Goal: Transaction & Acquisition: Purchase product/service

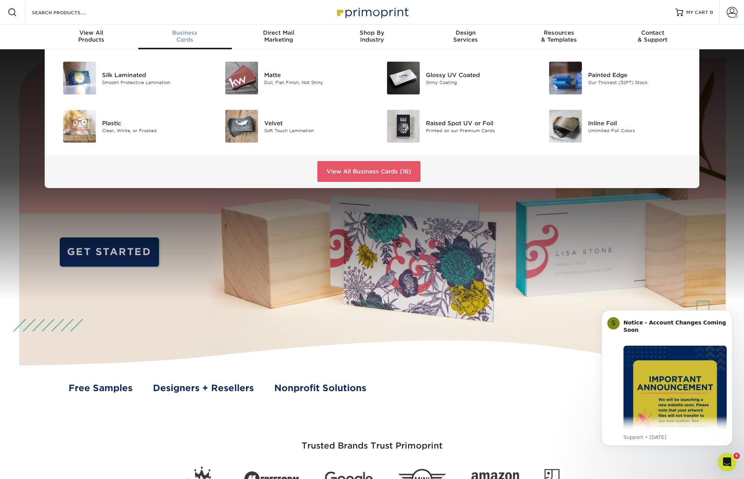
click at [181, 33] on span "Business" at bounding box center [185, 32] width 94 height 7
click at [242, 77] on img at bounding box center [241, 78] width 33 height 33
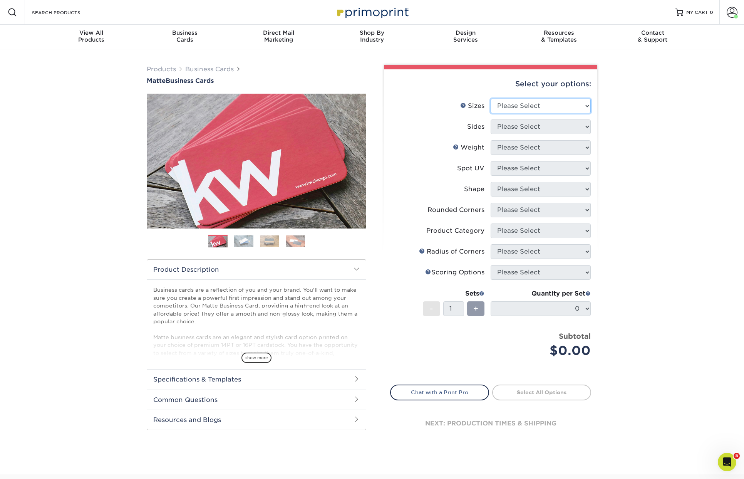
select select "2.00x3.50"
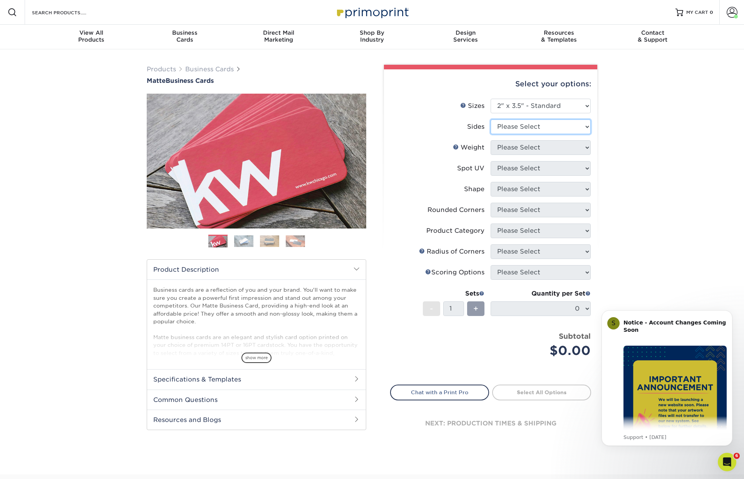
select select "13abbda7-1d64-4f25-8bb2-c179b224825d"
select select "14PT"
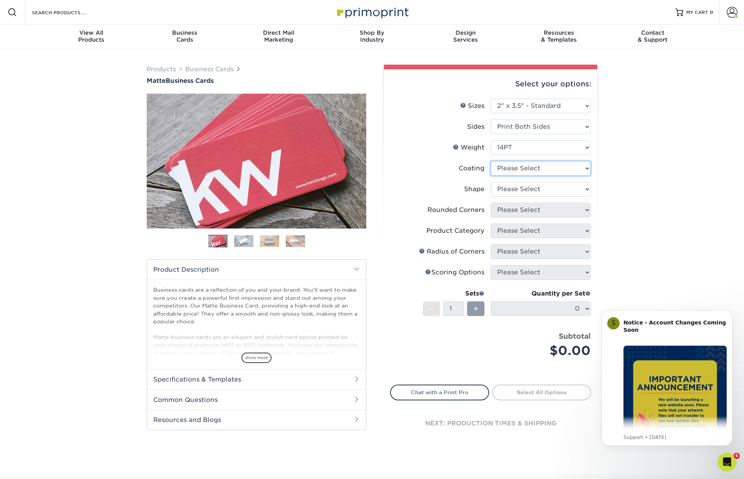
select select "121bb7b5-3b4d-429f-bd8d-bbf80e953313"
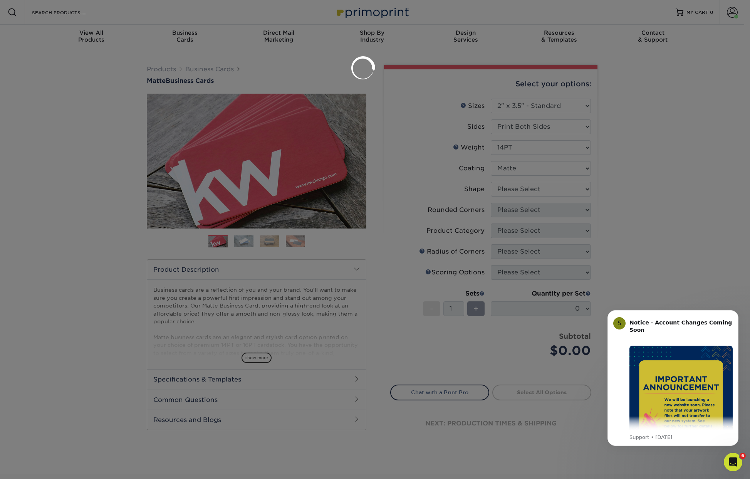
click at [513, 186] on div at bounding box center [375, 239] width 750 height 479
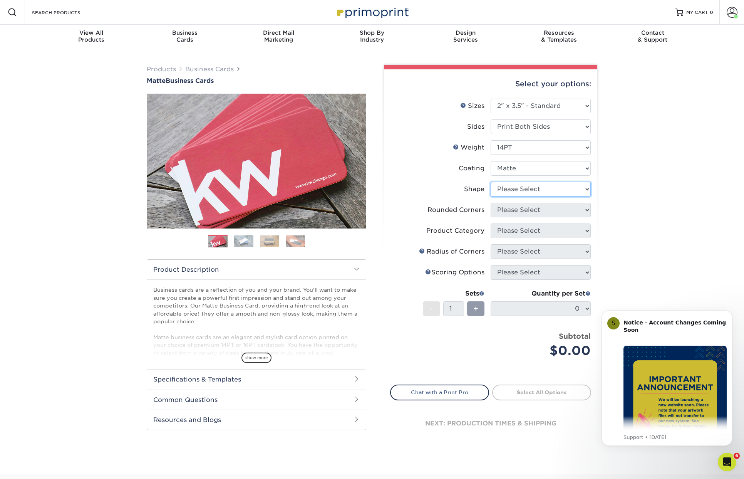
select select "standard"
select select "0"
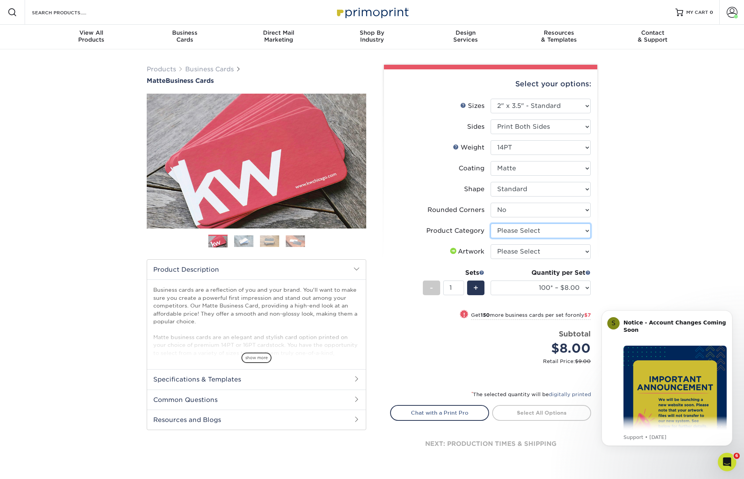
select select "3b5148f1-0588-4f88-a218-97bcfdce65c1"
select select "upload"
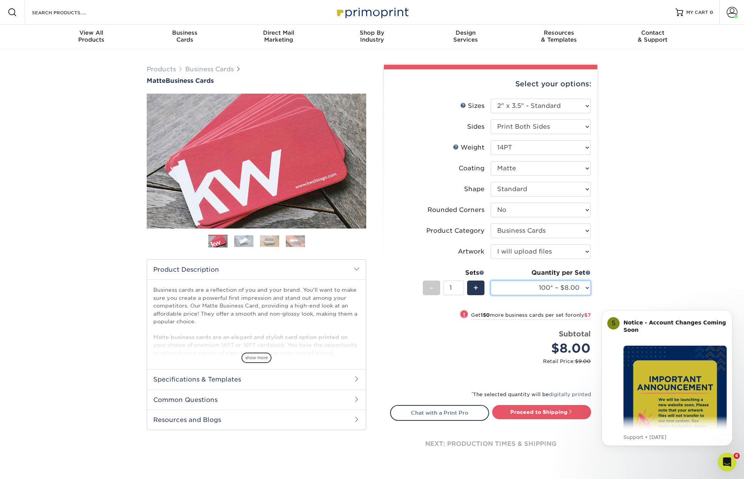
select select "500 – $30.00"
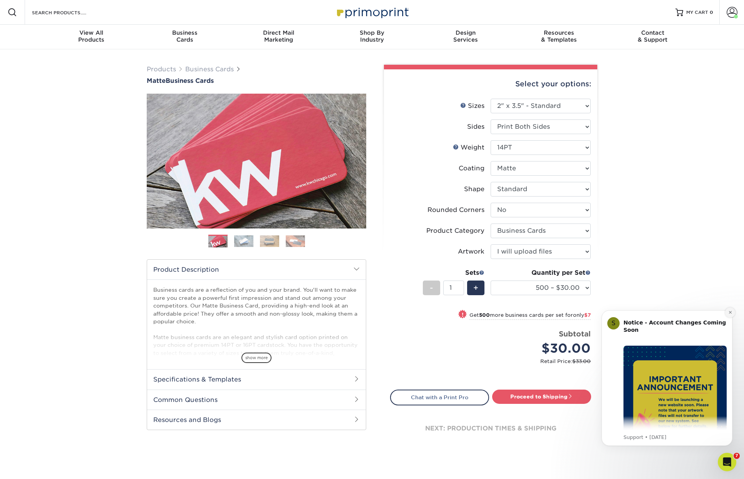
click at [731, 312] on icon "Dismiss notification" at bounding box center [730, 312] width 4 height 4
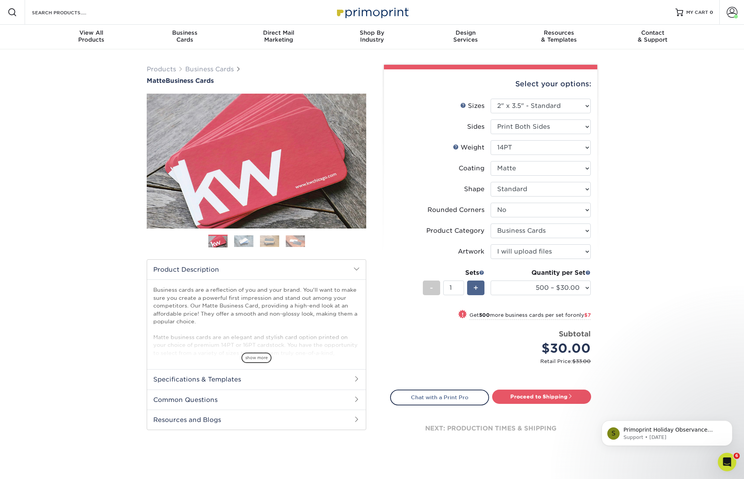
click at [472, 287] on div "+" at bounding box center [475, 287] width 17 height 15
type input "2"
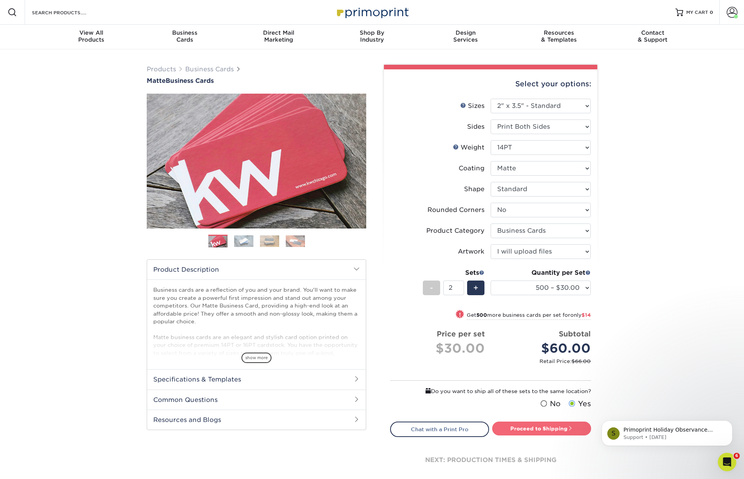
click at [513, 428] on link "Proceed to Shipping" at bounding box center [541, 428] width 99 height 14
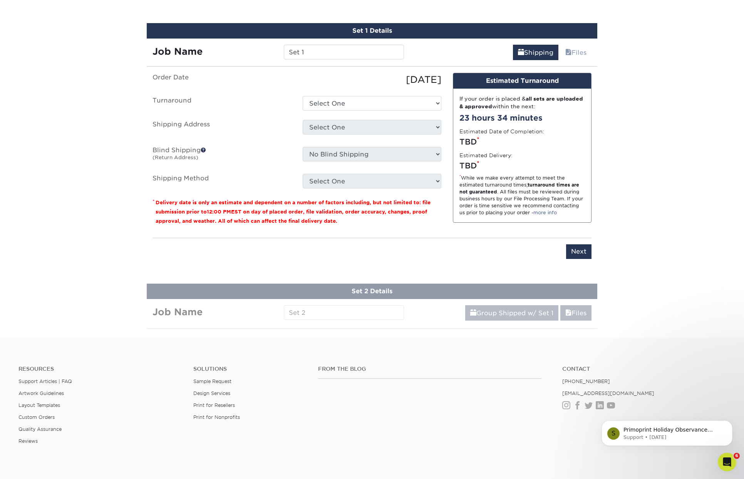
scroll to position [441, 0]
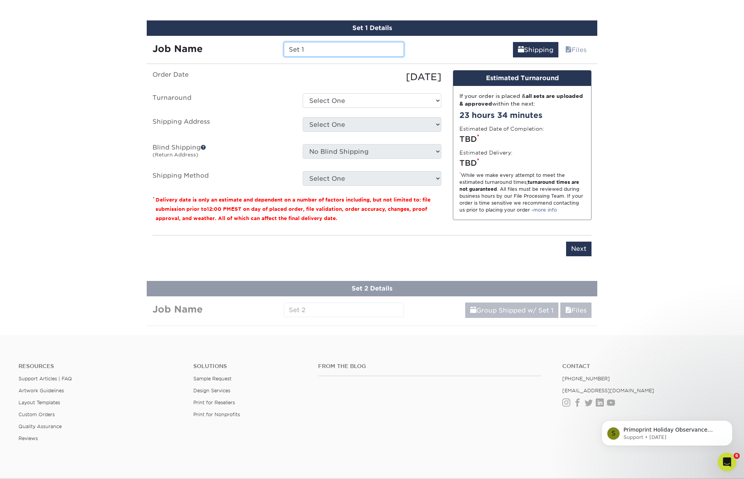
drag, startPoint x: 313, startPoint y: 51, endPoint x: 293, endPoint y: 40, distance: 22.6
click at [293, 40] on div "Job Name Set 1" at bounding box center [278, 47] width 263 height 22
type input "HIW bus Cards - Jeaneen"
select select "4593e6bc-33d2-4cf1-a66b-d77e9d82a3cc"
select select "243947"
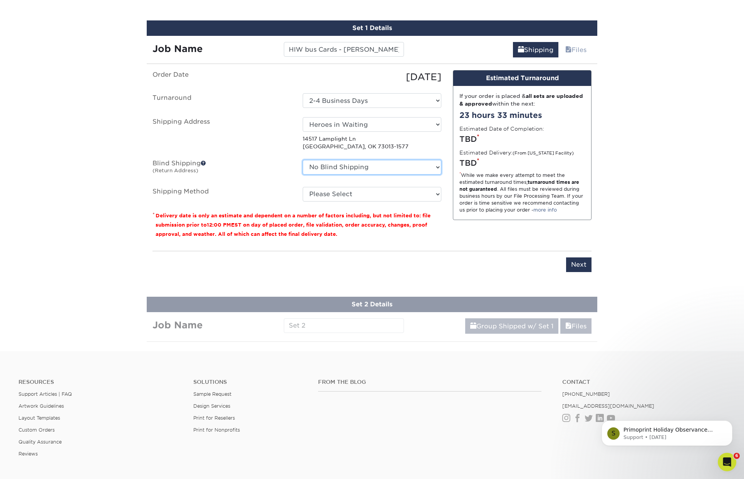
select select "24384"
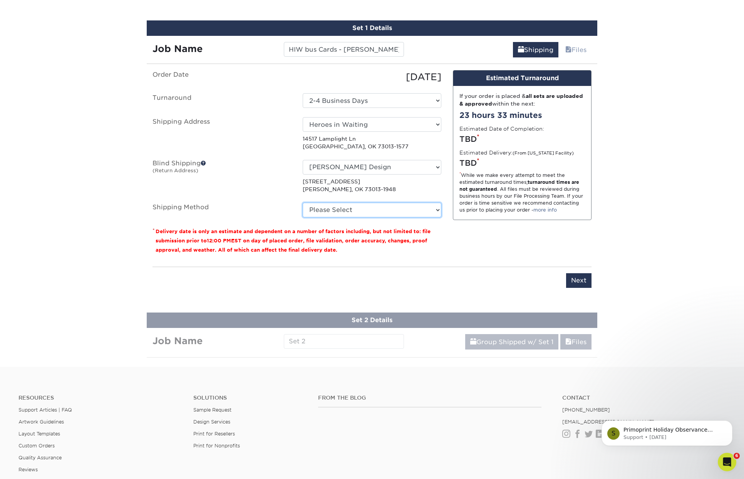
select select "03"
click at [581, 276] on input "Next" at bounding box center [578, 280] width 25 height 15
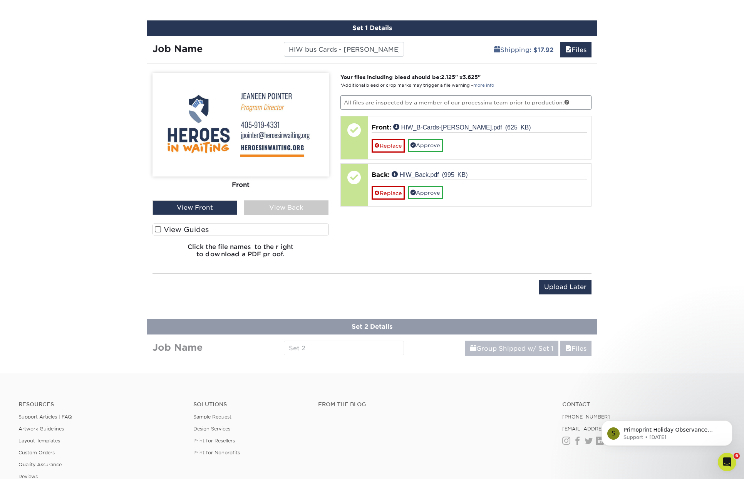
click at [272, 205] on div "View Back" at bounding box center [286, 207] width 85 height 15
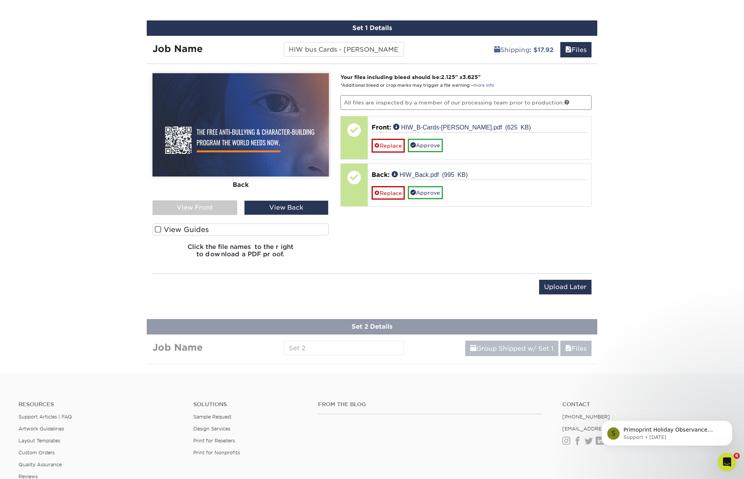
click at [199, 208] on div "View Front" at bounding box center [195, 207] width 85 height 15
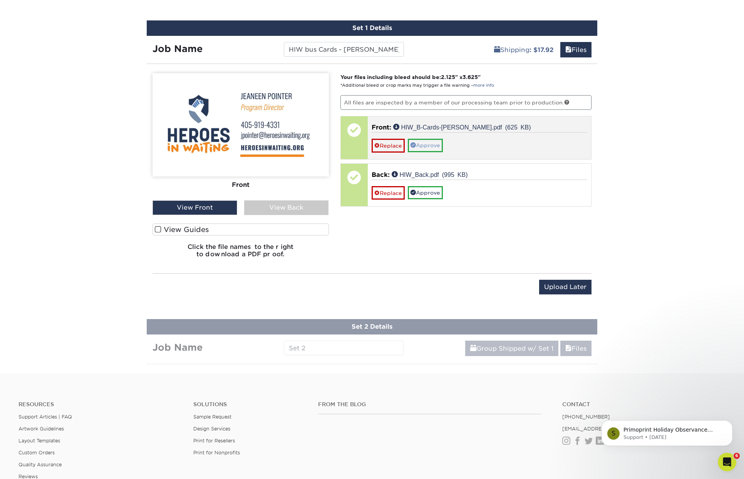
click at [433, 141] on link "Approve" at bounding box center [425, 145] width 35 height 13
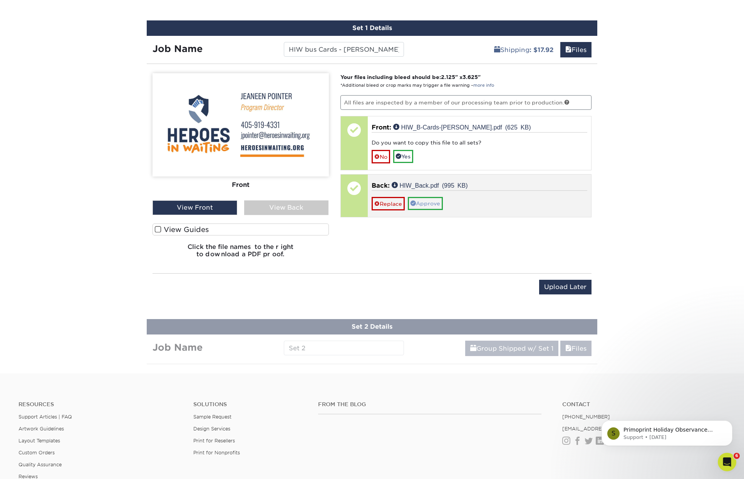
click at [429, 197] on link "Approve" at bounding box center [425, 203] width 35 height 13
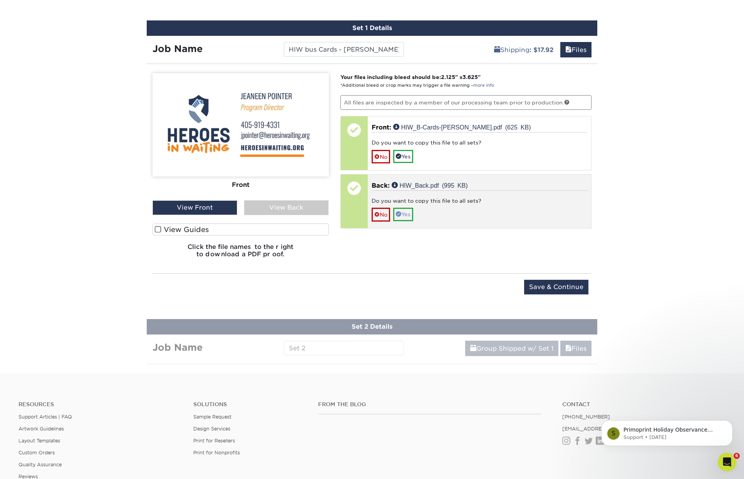
click at [409, 215] on link "Yes" at bounding box center [403, 214] width 20 height 13
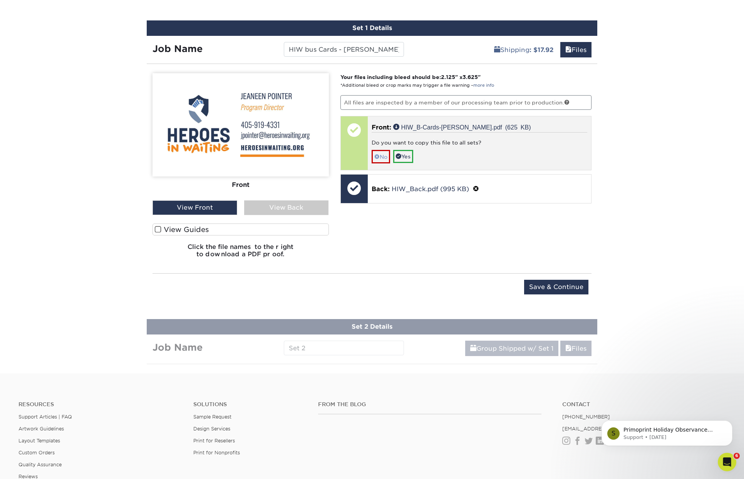
click at [384, 157] on link "No" at bounding box center [381, 156] width 18 height 13
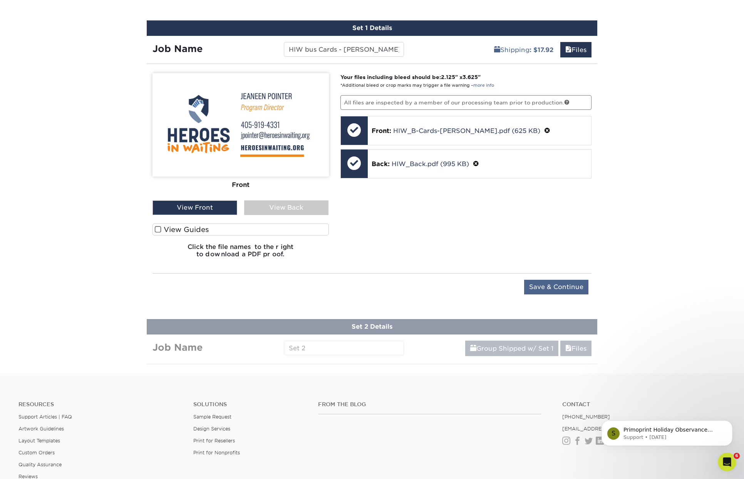
click at [568, 289] on input "Save & Continue" at bounding box center [556, 287] width 64 height 15
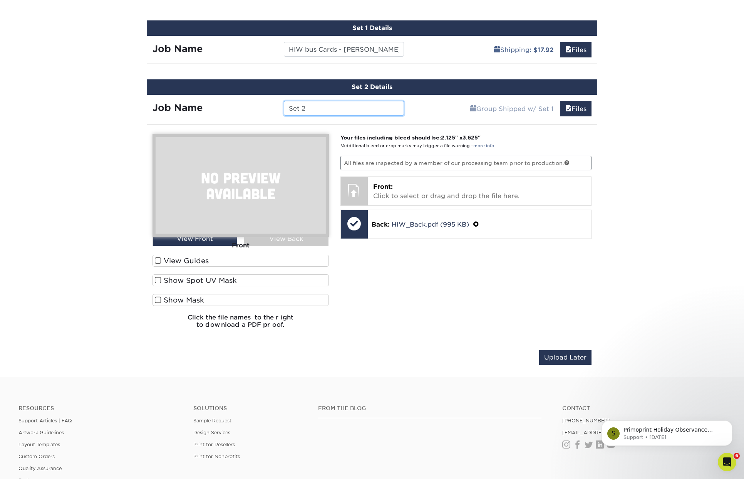
scroll to position [320, 0]
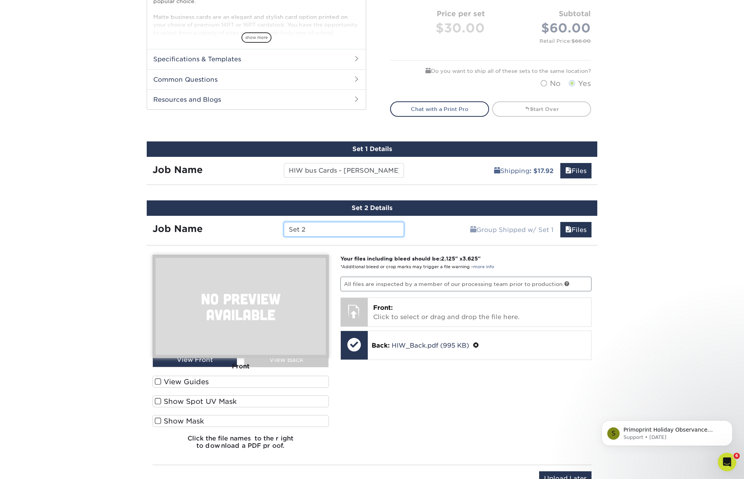
drag, startPoint x: 316, startPoint y: 223, endPoint x: 329, endPoint y: 241, distance: 21.6
click at [329, 241] on div "Set 2 Details Job Name Set 2 Group Shipped w/ Set 1 Files Continue You've choos…" at bounding box center [372, 347] width 451 height 295
paste input "HIW bus Cards - [PERSON_NAME]"
drag, startPoint x: 343, startPoint y: 226, endPoint x: 402, endPoint y: 251, distance: 64.1
click at [402, 251] on div "Set 2 Details Job Name HIW bus Cards - Jeaneen Group Shipped w/ Set 1 Files Con…" at bounding box center [372, 347] width 451 height 295
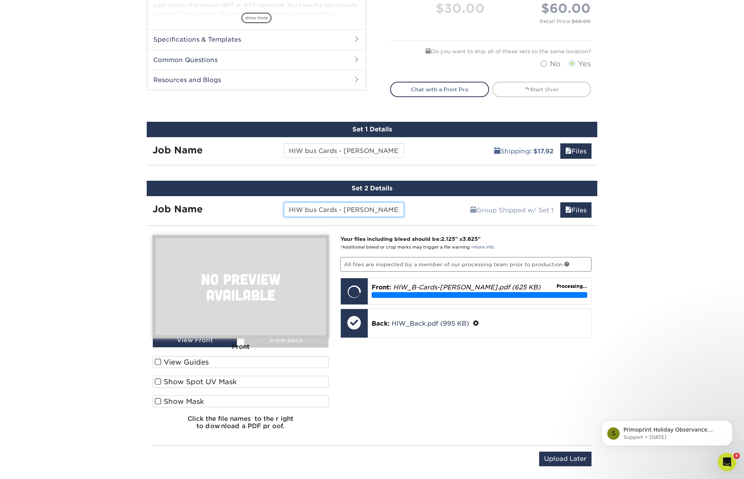
scroll to position [355, 0]
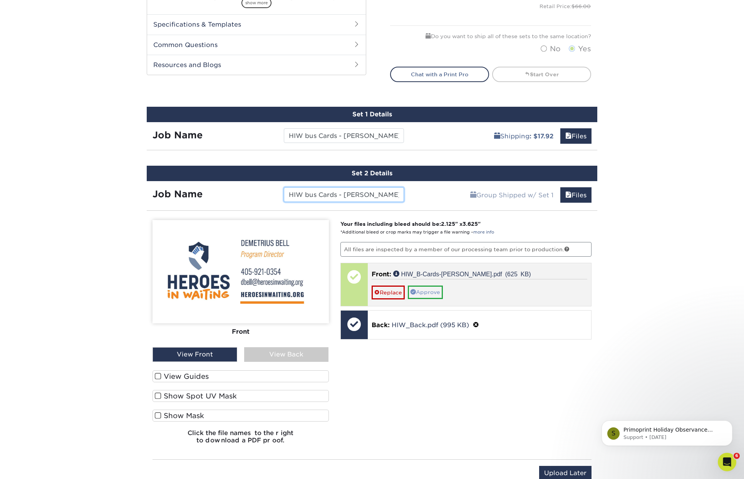
type input "HIW bus Cards - [PERSON_NAME]"
click at [432, 290] on link "Approve" at bounding box center [425, 291] width 35 height 13
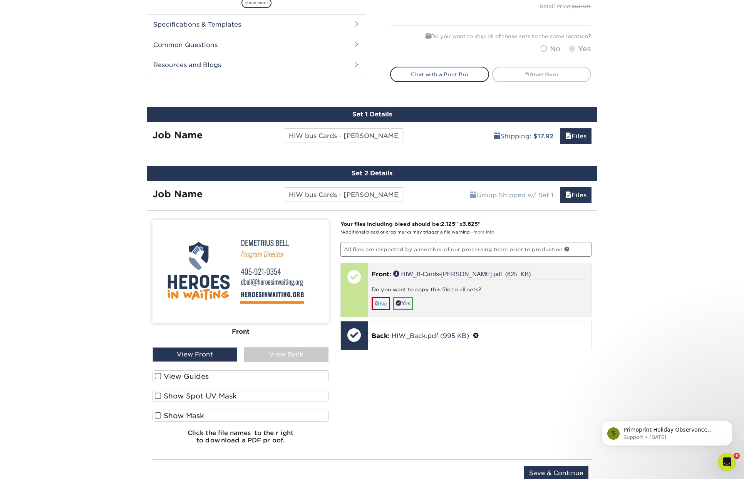
click at [381, 301] on link "No" at bounding box center [381, 303] width 18 height 13
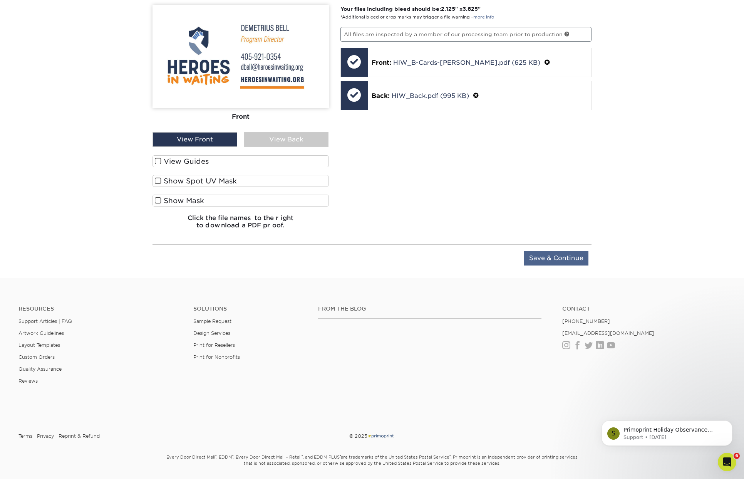
click at [567, 255] on input "Save & Continue" at bounding box center [556, 258] width 64 height 15
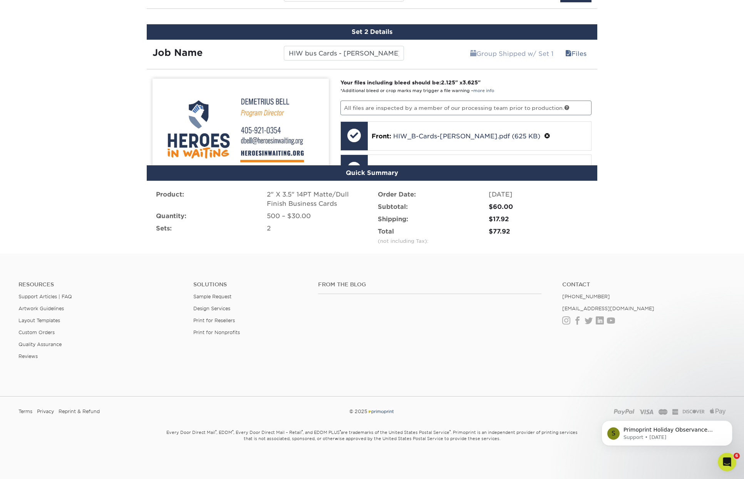
scroll to position [451, 0]
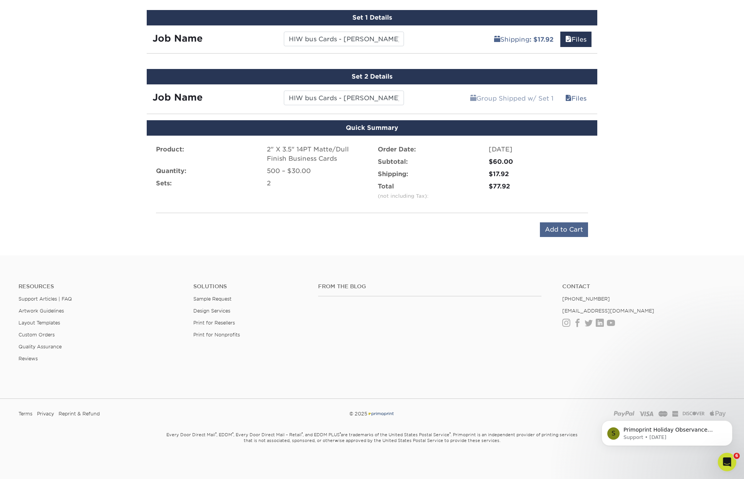
click at [561, 226] on input "Add to Cart" at bounding box center [564, 229] width 48 height 15
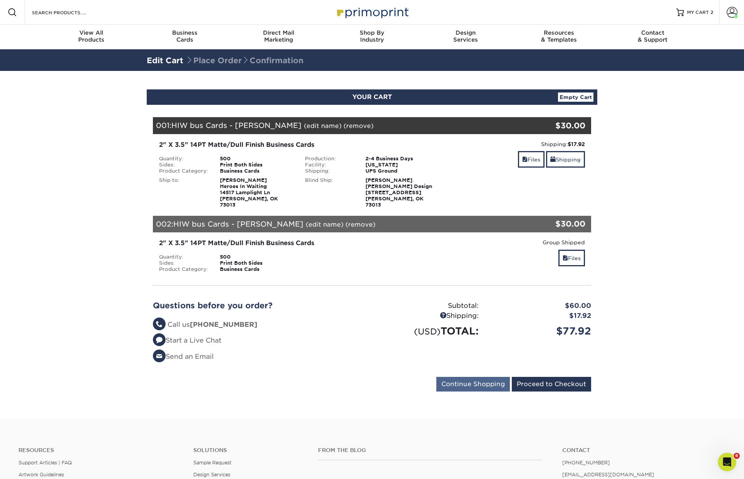
click at [486, 377] on input "Continue Shopping" at bounding box center [473, 384] width 74 height 15
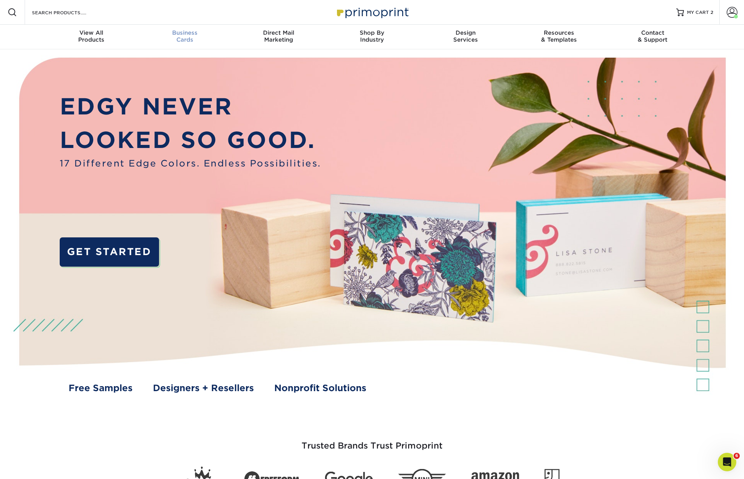
click at [193, 34] on span "Business" at bounding box center [185, 32] width 94 height 7
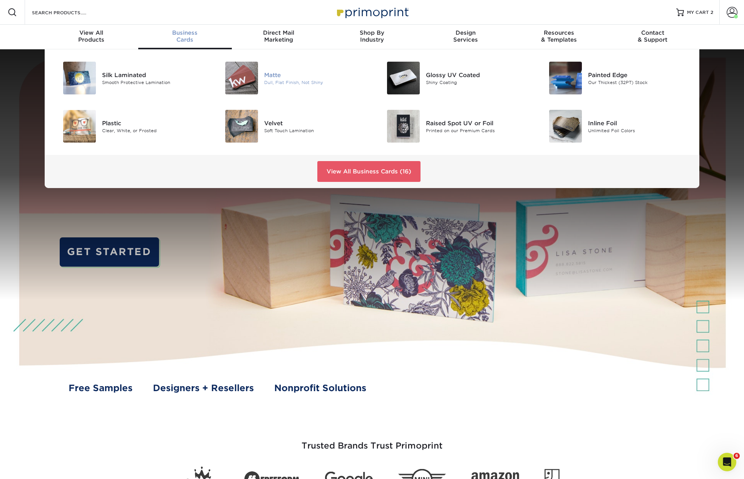
click at [249, 77] on img at bounding box center [241, 78] width 33 height 33
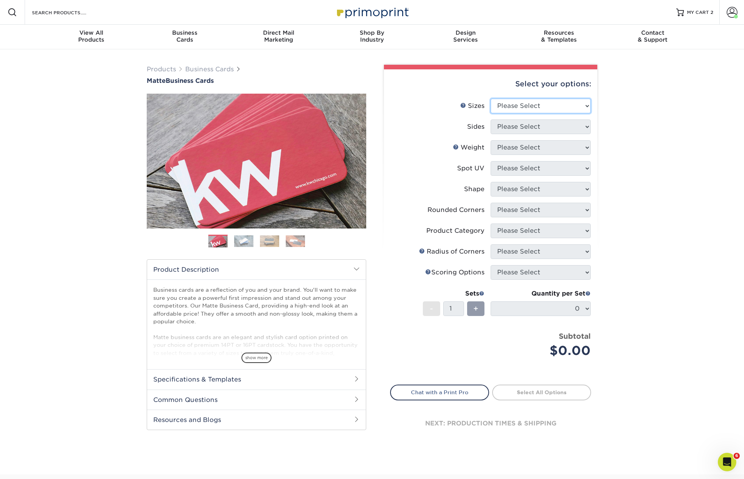
select select "2.00x3.50"
select select "13abbda7-1d64-4f25-8bb2-c179b224825d"
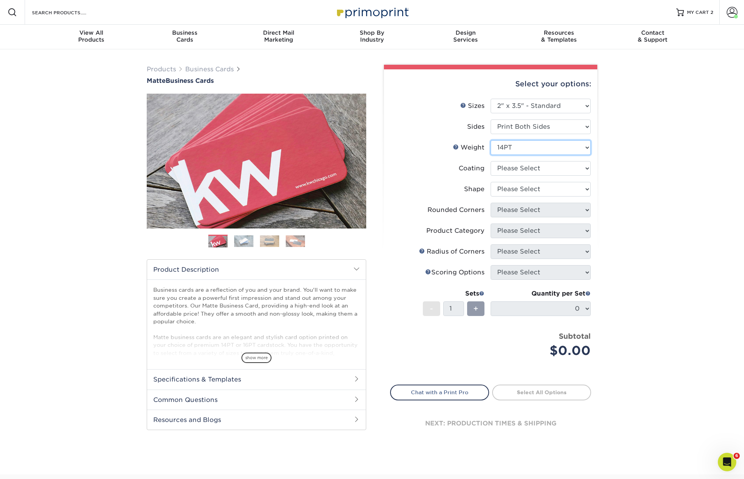
select select "16PT"
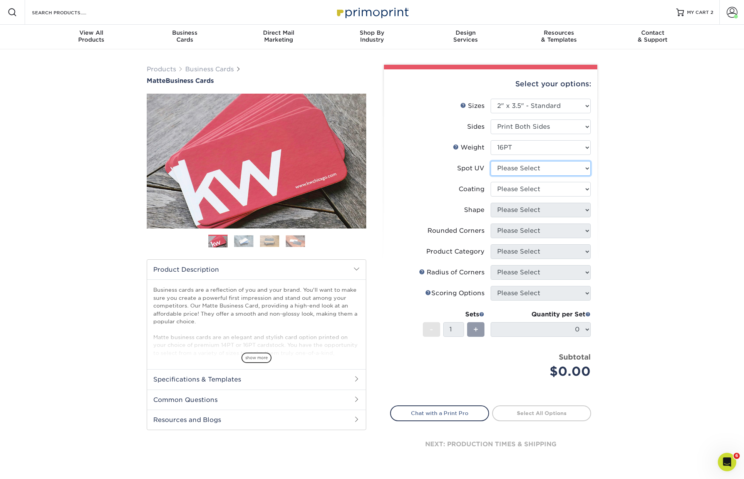
select select "2"
select select "121bb7b5-3b4d-429f-bd8d-bbf80e953313"
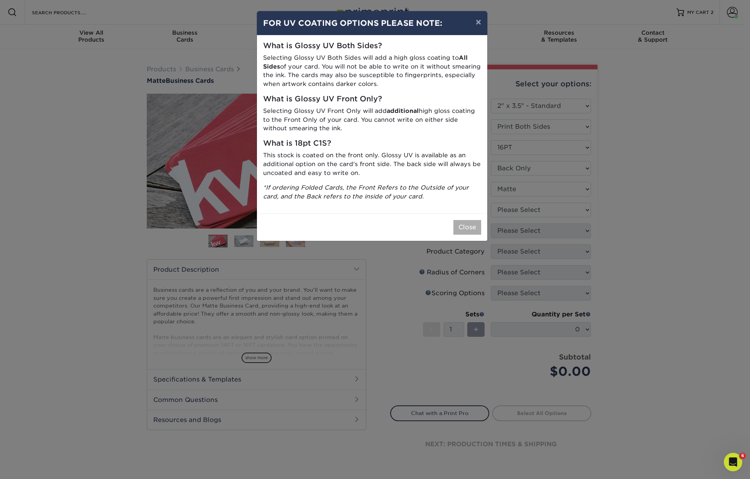
click at [466, 220] on button "Close" at bounding box center [467, 227] width 28 height 15
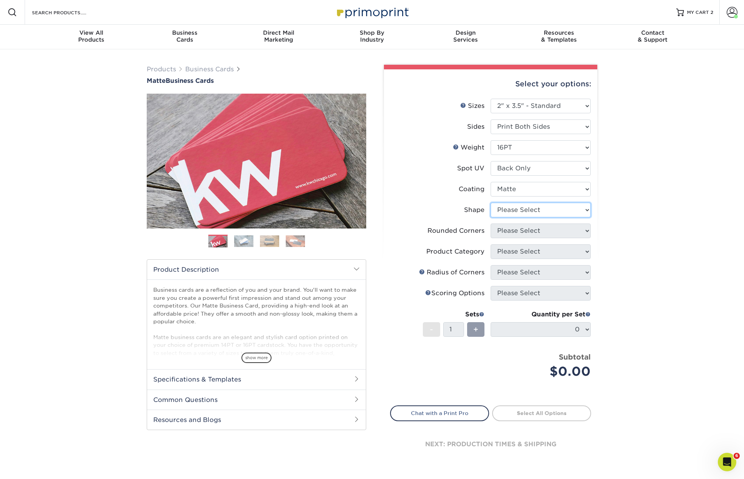
select select "standard"
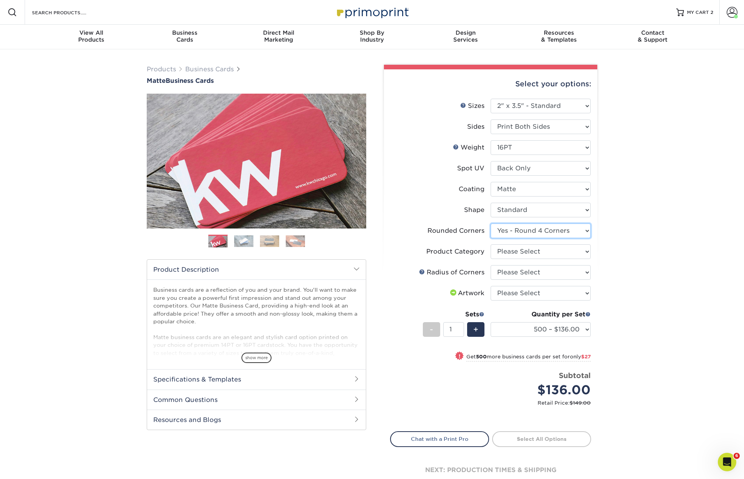
select select "0"
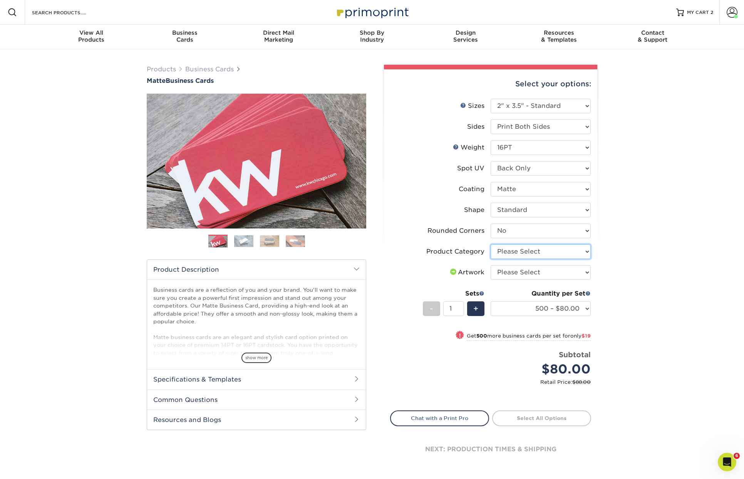
select select "3b5148f1-0588-4f88-a218-97bcfdce65c1"
select select "500 – $80.00"
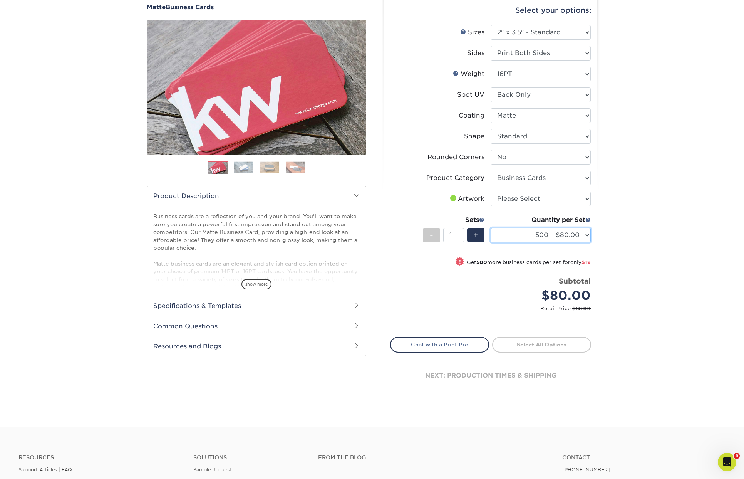
scroll to position [131, 0]
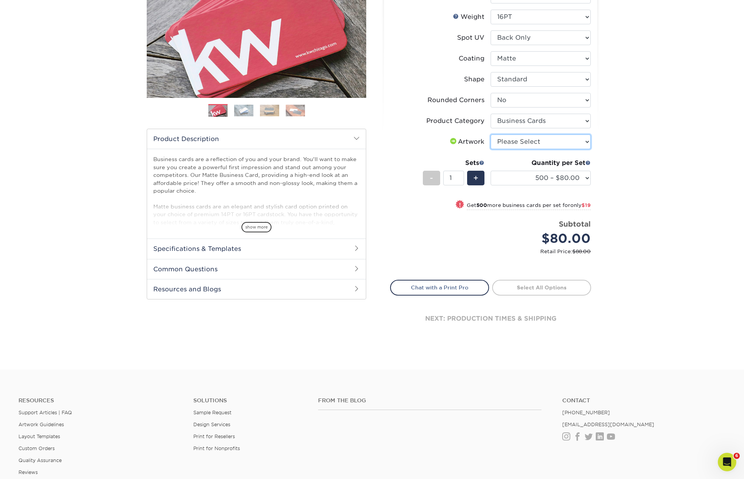
select select "upload"
click at [537, 288] on link "Proceed to Shipping" at bounding box center [541, 287] width 99 height 14
type input "Set 1"
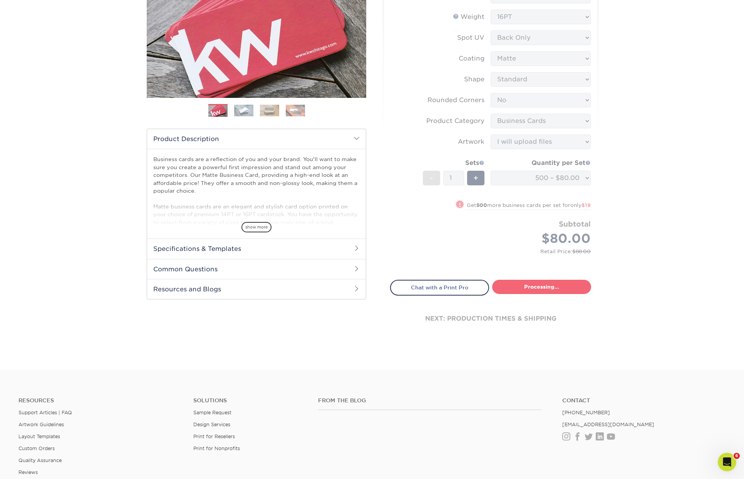
select select "5430ba43-ff3f-4286-8e0b-a23d6c08ed5f"
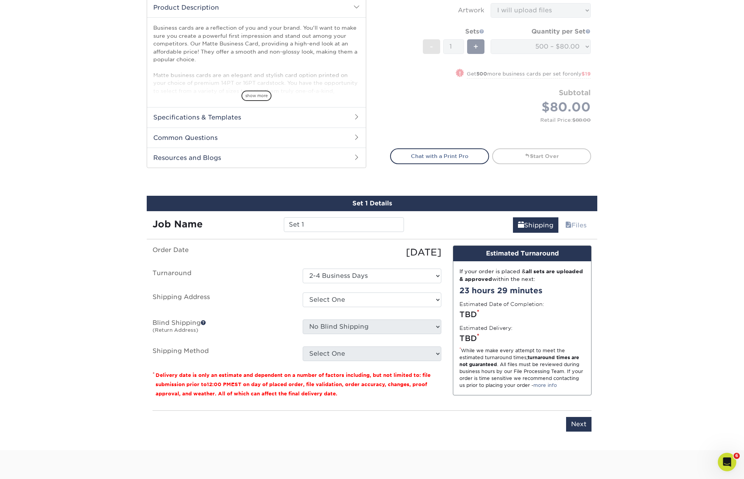
scroll to position [431, 0]
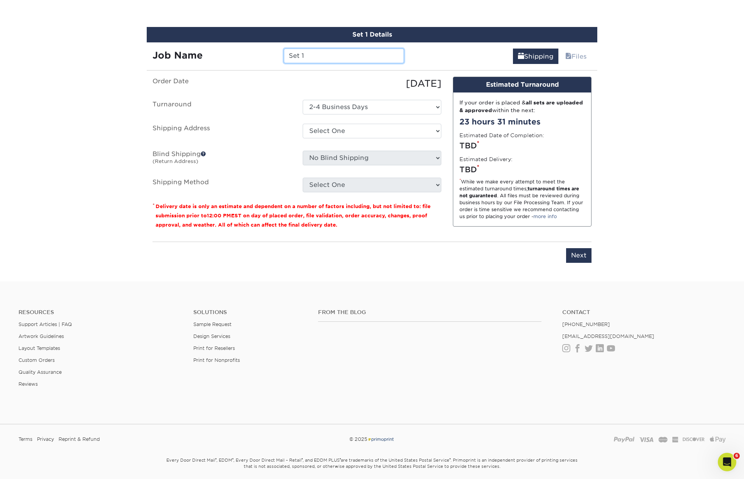
drag, startPoint x: 322, startPoint y: 59, endPoint x: 252, endPoint y: 45, distance: 70.7
click at [252, 45] on div "Job Name Set 1" at bounding box center [278, 53] width 263 height 22
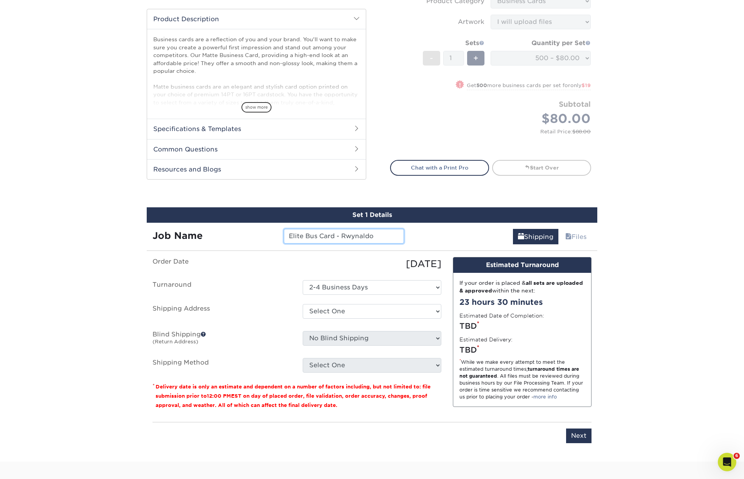
type input "Elite Bus Card - [PERSON_NAME]"
select select "276936"
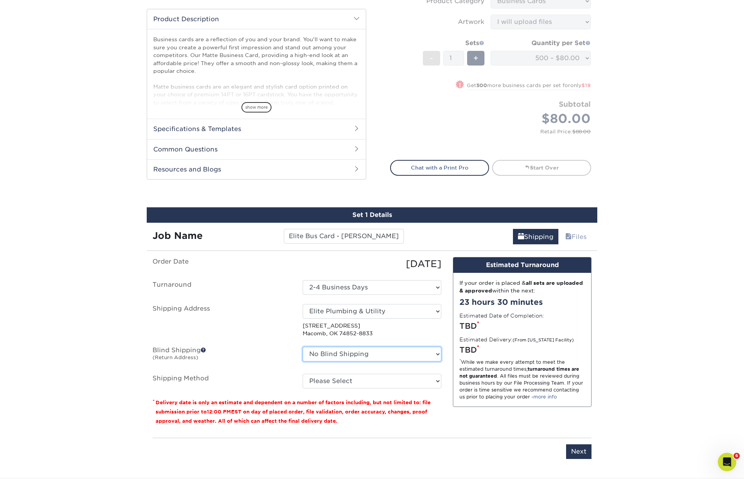
select select "24384"
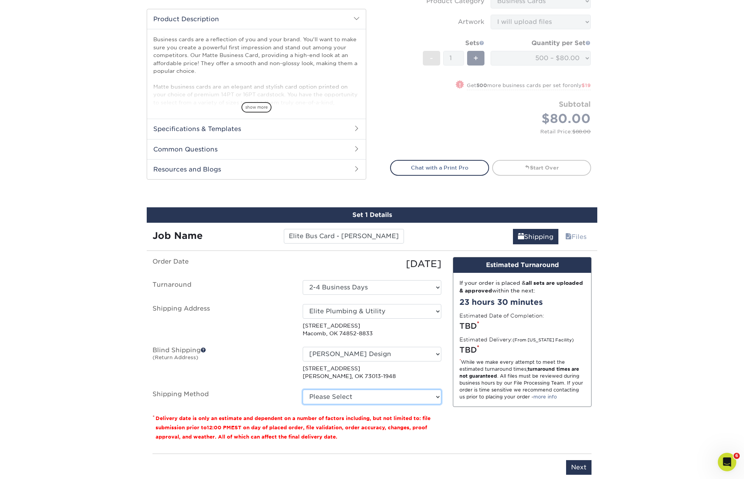
select select "03"
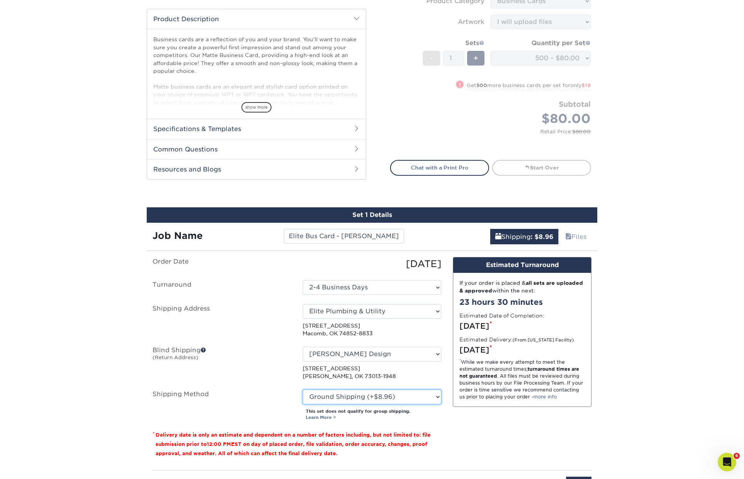
scroll to position [352, 0]
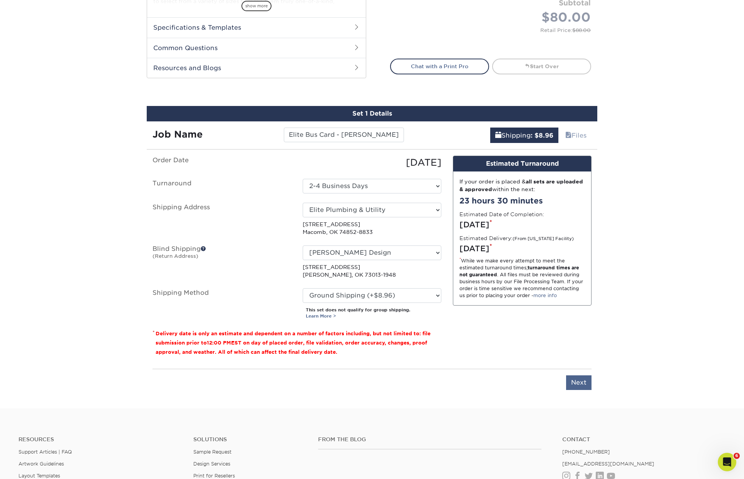
click at [584, 382] on input "Next" at bounding box center [578, 382] width 25 height 15
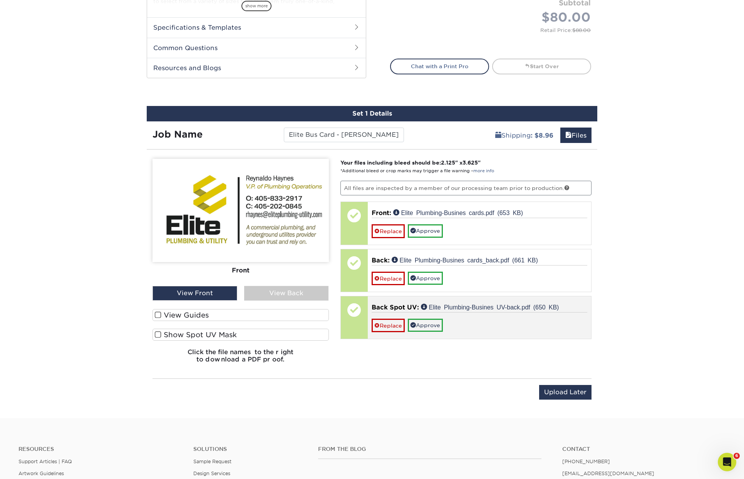
click at [419, 324] on link "Approve" at bounding box center [425, 325] width 35 height 13
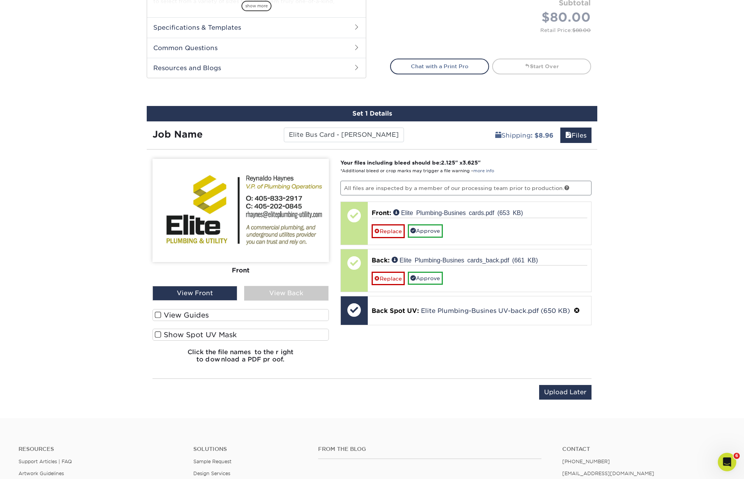
click at [298, 297] on div "View Back" at bounding box center [286, 293] width 85 height 15
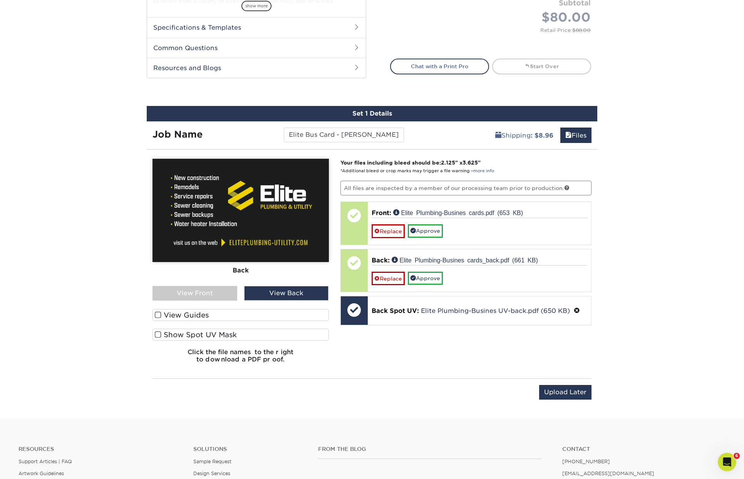
click at [223, 295] on div "View Front" at bounding box center [195, 293] width 85 height 15
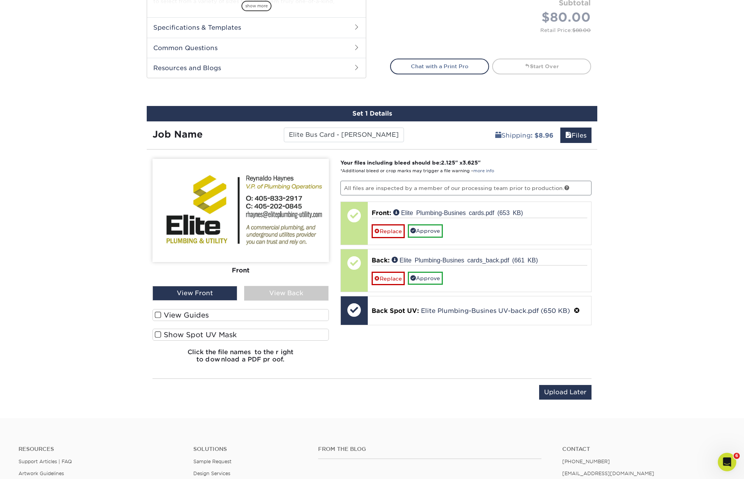
click at [264, 290] on div "View Back" at bounding box center [286, 293] width 85 height 15
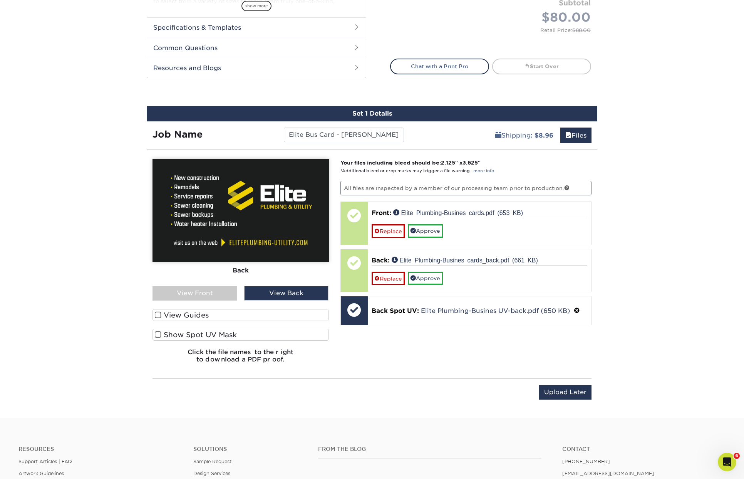
click at [154, 335] on label "Show Spot UV Mask" at bounding box center [241, 335] width 176 height 12
click at [0, 0] on input "Show Spot UV Mask" at bounding box center [0, 0] width 0 height 0
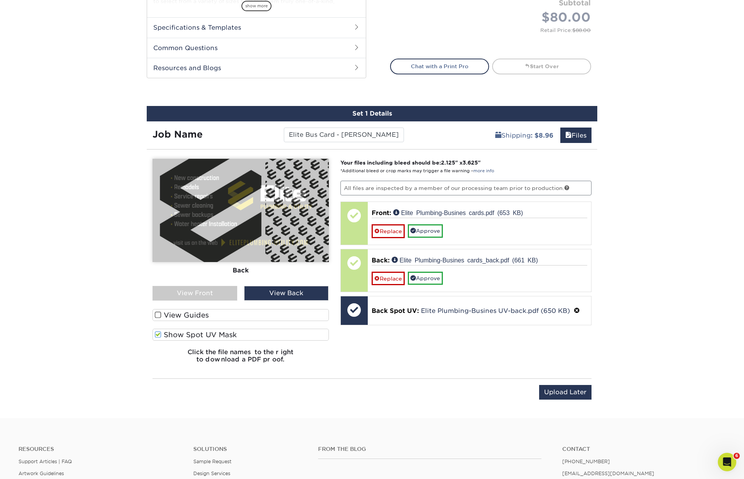
click at [194, 297] on div "View Front" at bounding box center [195, 293] width 85 height 15
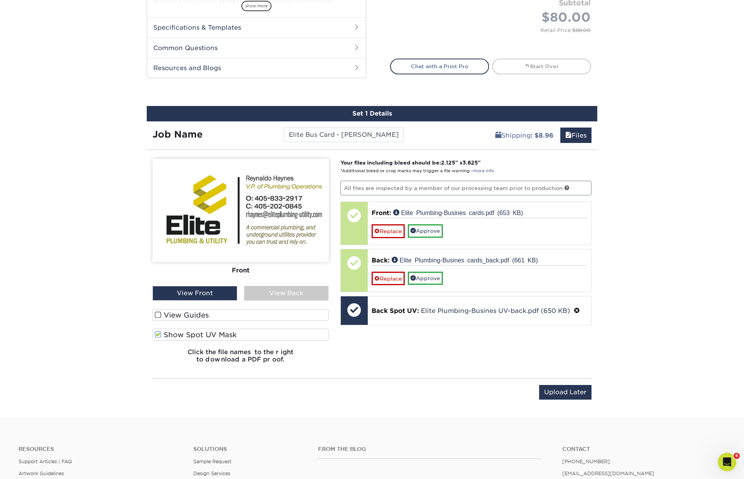
click at [258, 293] on div "View Back" at bounding box center [286, 293] width 85 height 15
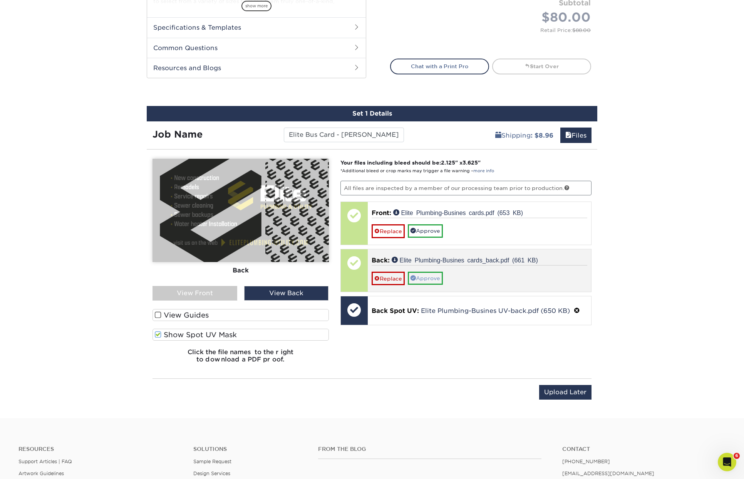
click at [436, 283] on link "Approve" at bounding box center [425, 278] width 35 height 13
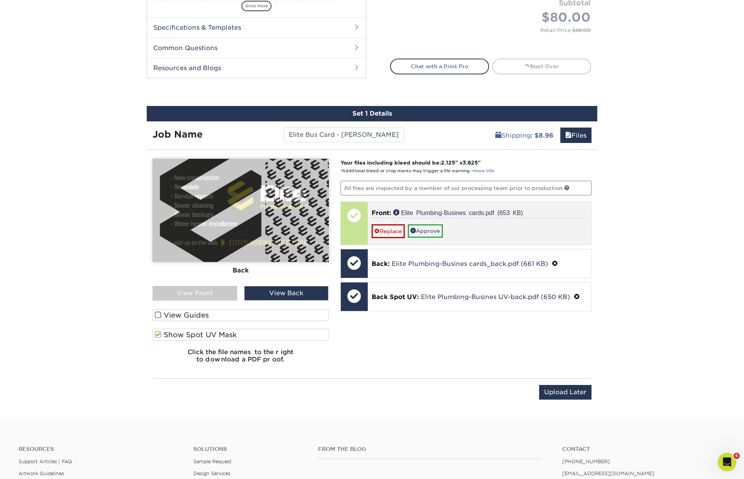
click at [428, 237] on div "Front: Elite Plumbing-Busines cards.pdf (653 KB) Replace Approve" at bounding box center [480, 223] width 224 height 42
click at [430, 233] on link "Approve" at bounding box center [425, 230] width 35 height 13
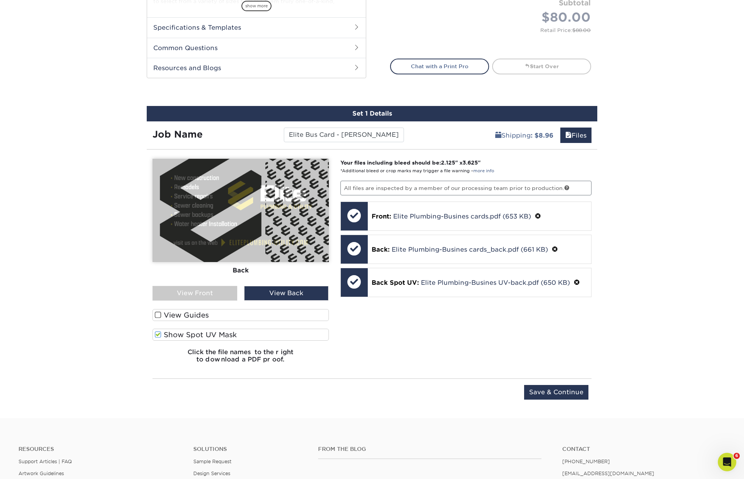
click at [540, 393] on input "Save & Continue" at bounding box center [556, 392] width 64 height 15
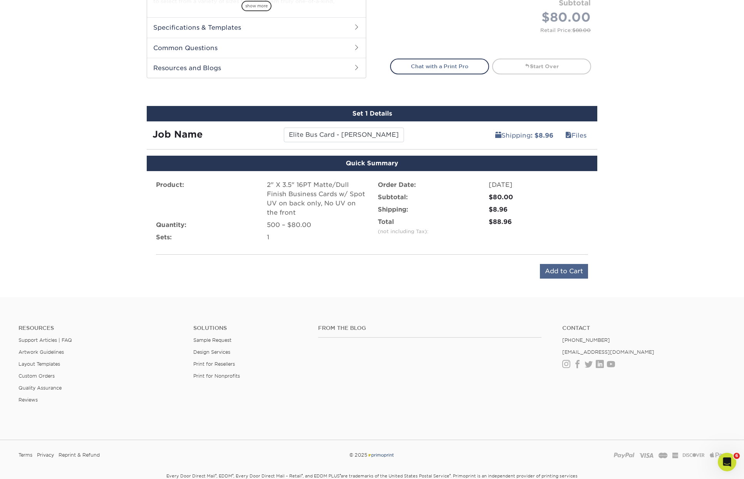
click at [553, 267] on input "Add to Cart" at bounding box center [564, 271] width 48 height 15
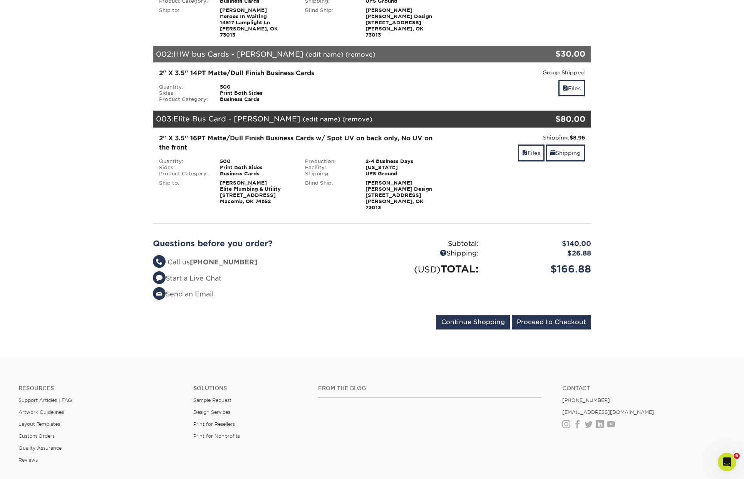
scroll to position [259, 0]
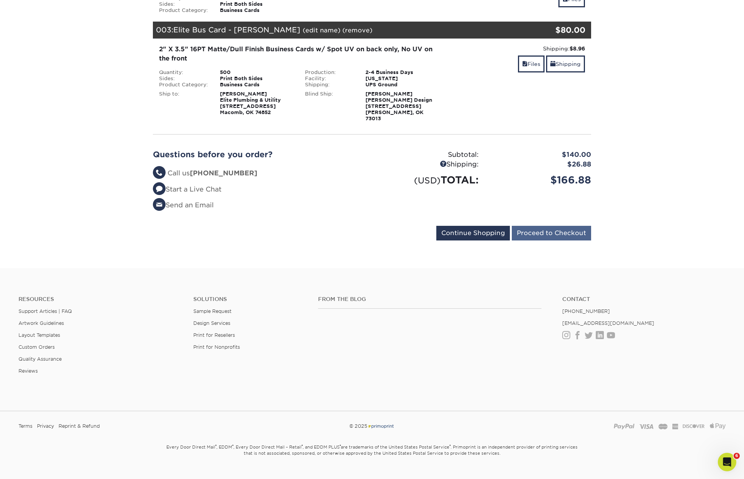
click at [588, 226] on input "Proceed to Checkout" at bounding box center [551, 233] width 79 height 15
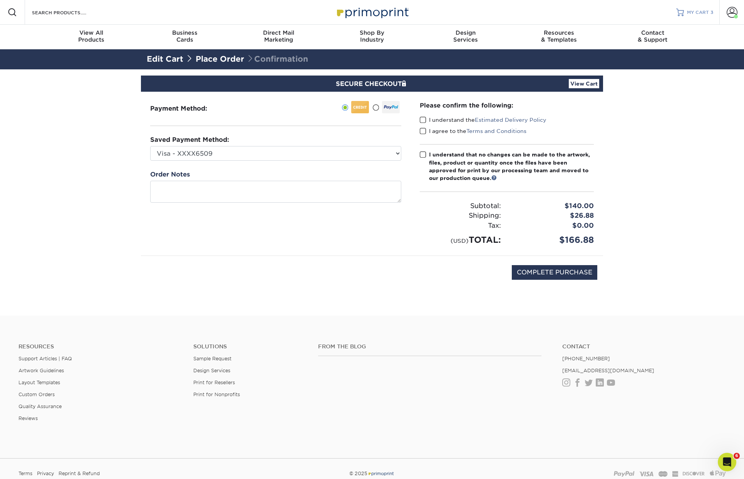
click at [689, 12] on span "MY CART" at bounding box center [698, 12] width 22 height 7
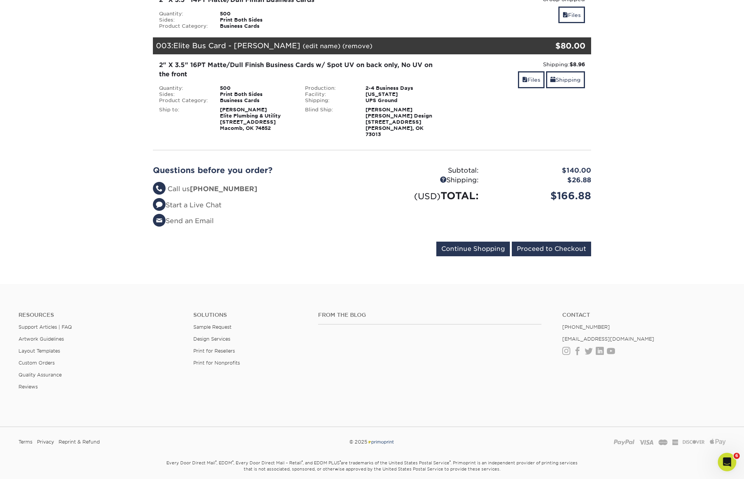
scroll to position [259, 0]
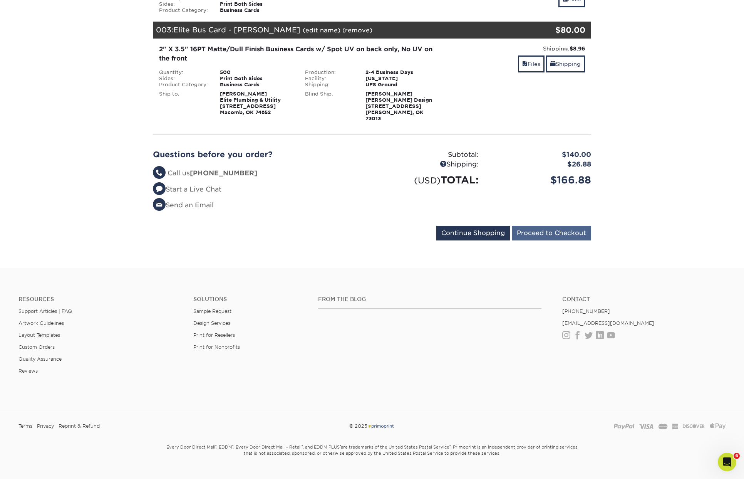
click at [578, 226] on input "Proceed to Checkout" at bounding box center [551, 233] width 79 height 15
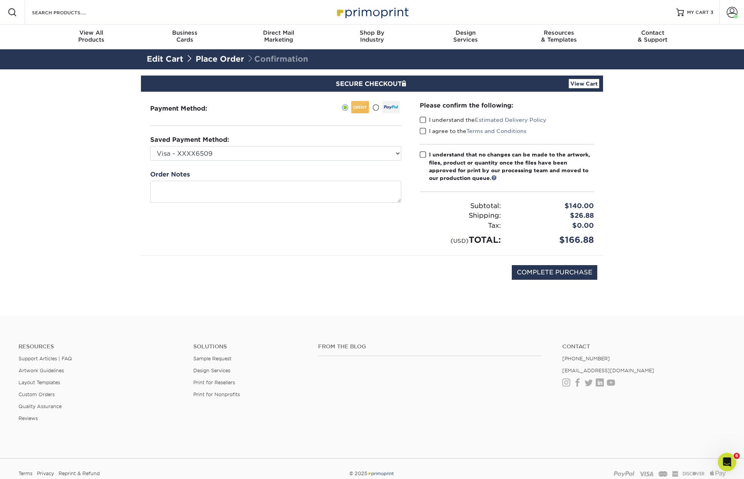
click at [423, 119] on span at bounding box center [423, 119] width 7 height 7
click at [0, 0] on input "I understand the Estimated Delivery Policy" at bounding box center [0, 0] width 0 height 0
click at [425, 131] on span at bounding box center [423, 130] width 7 height 7
click at [0, 0] on input "I agree to the Terms and Conditions" at bounding box center [0, 0] width 0 height 0
click at [422, 155] on span at bounding box center [423, 154] width 7 height 7
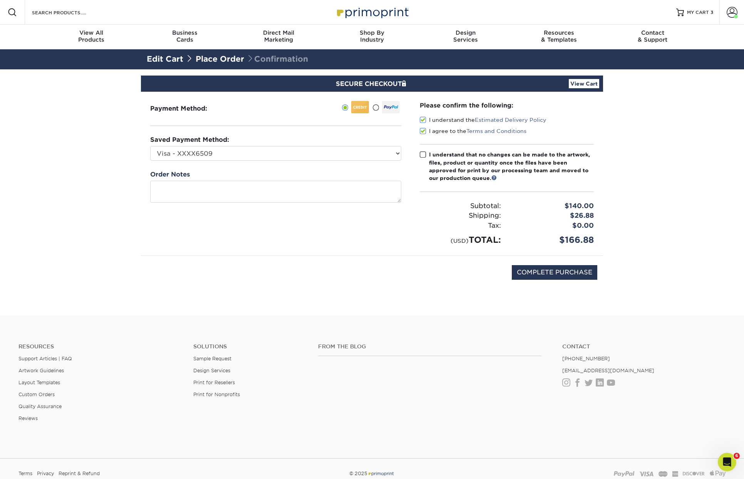
click at [0, 0] on input "I understand that no changes can be made to the artwork, files, product or quan…" at bounding box center [0, 0] width 0 height 0
click at [536, 269] on input "COMPLETE PURCHASE" at bounding box center [555, 272] width 86 height 15
type input "PROCESSING, PLEASE WAIT..."
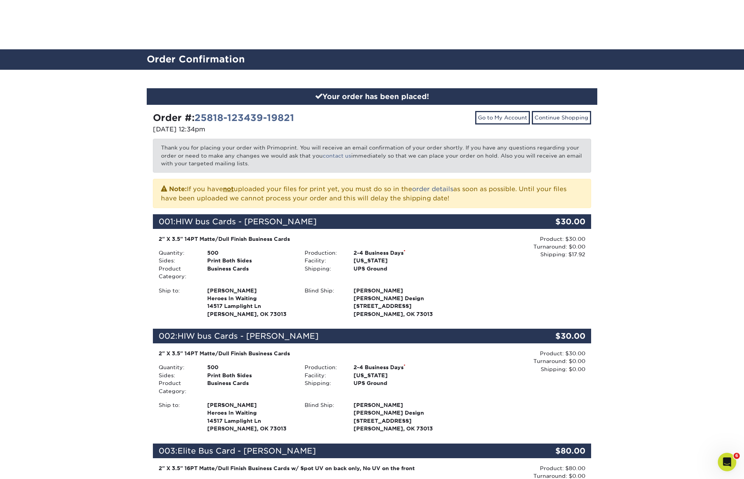
scroll to position [215, 0]
